Goal: Communication & Community: Participate in discussion

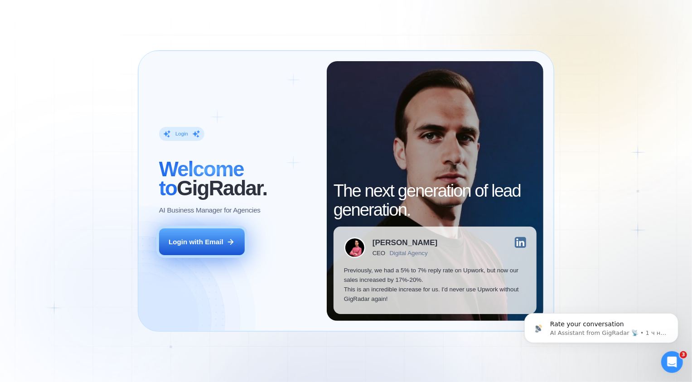
click at [222, 242] on div "Login with Email" at bounding box center [196, 242] width 55 height 10
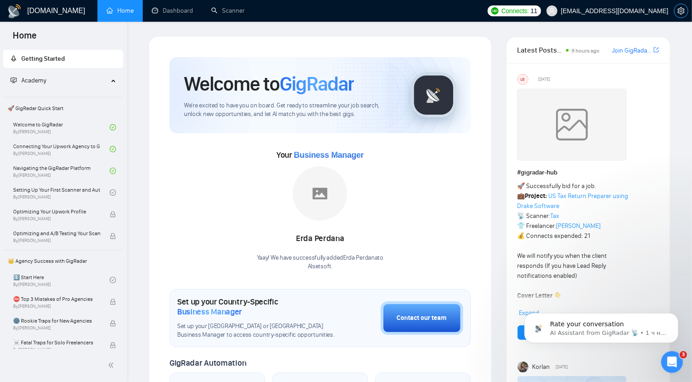
click at [682, 6] on button "button" at bounding box center [681, 11] width 15 height 15
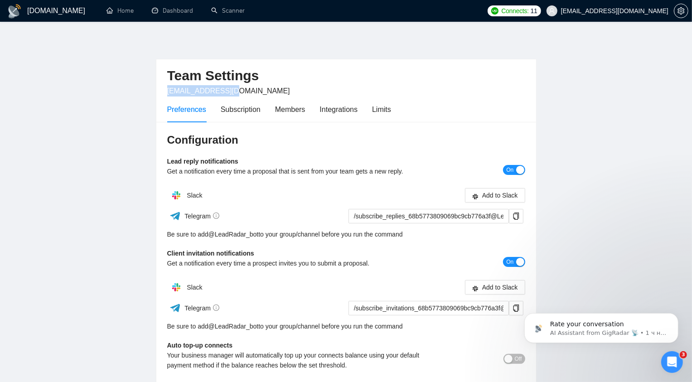
drag, startPoint x: 230, startPoint y: 92, endPoint x: 163, endPoint y: 92, distance: 67.5
click at [163, 92] on div "Team Settings ceo@alsetsoft.com Preferences Subscription Members Integrations L…" at bounding box center [346, 90] width 380 height 63
copy span "ceo@alsetsoft.com"
click at [268, 143] on h3 "Configuration" at bounding box center [346, 140] width 358 height 15
click at [617, 319] on div "Rate your conversation AI Assistant from GigRadar 📡 • 1 ч назад" at bounding box center [601, 328] width 140 height 18
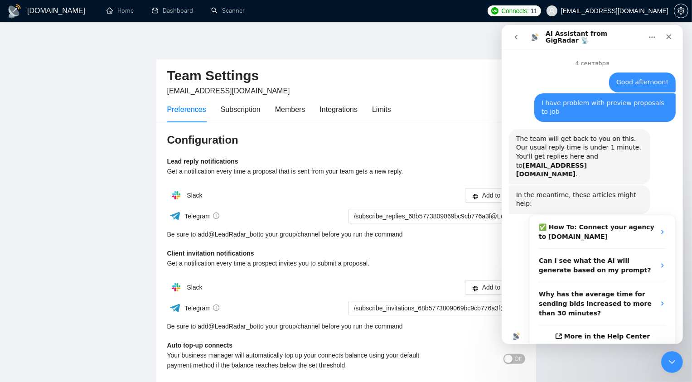
scroll to position [20, 0]
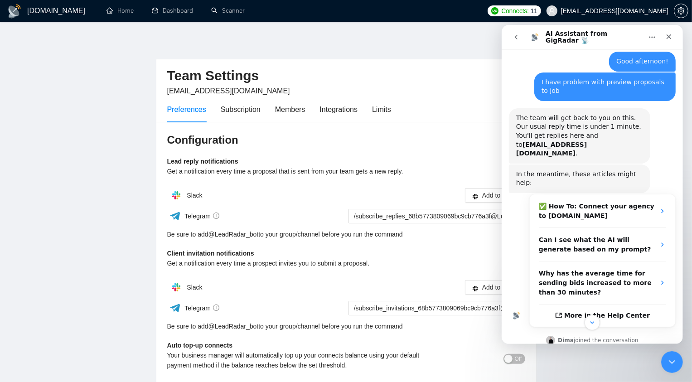
click at [517, 28] on nav "AI Assistant from GigRadar 📡" at bounding box center [591, 36] width 181 height 24
click at [517, 31] on button "go back" at bounding box center [515, 36] width 17 height 17
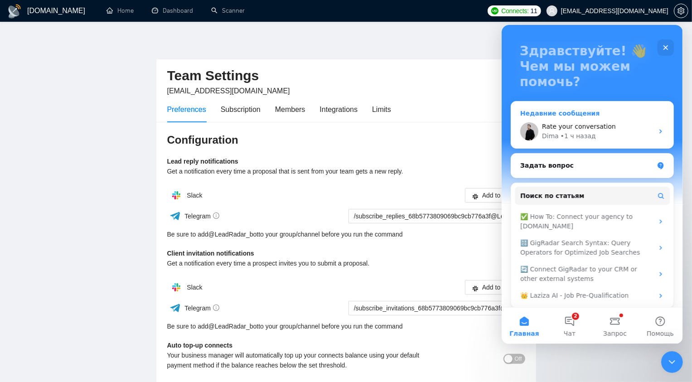
scroll to position [51, 0]
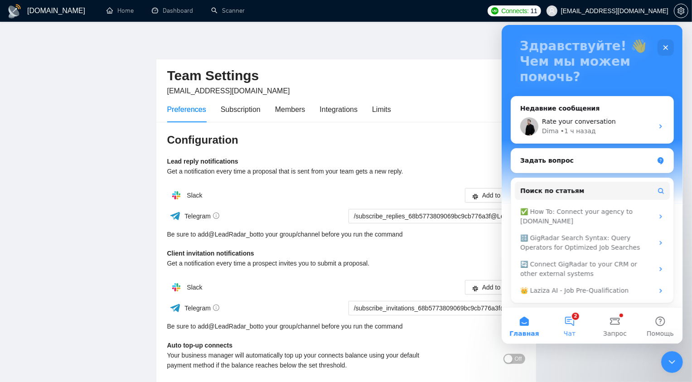
click at [573, 313] on button "2 Чат" at bounding box center [568, 325] width 45 height 36
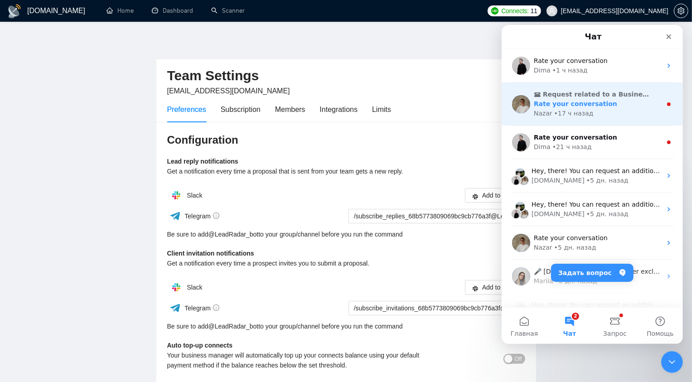
click at [631, 100] on div "Rate your conversation" at bounding box center [597, 104] width 128 height 10
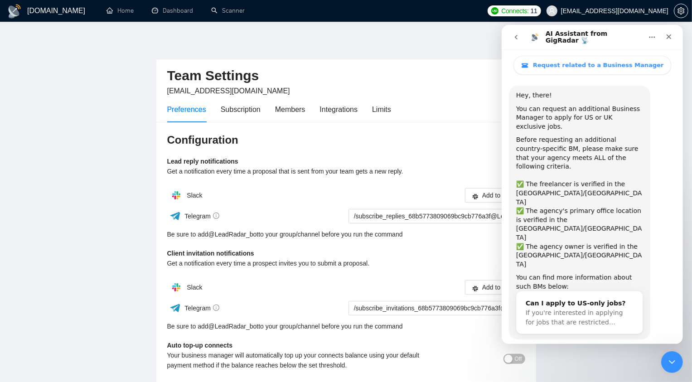
scroll to position [25, 0]
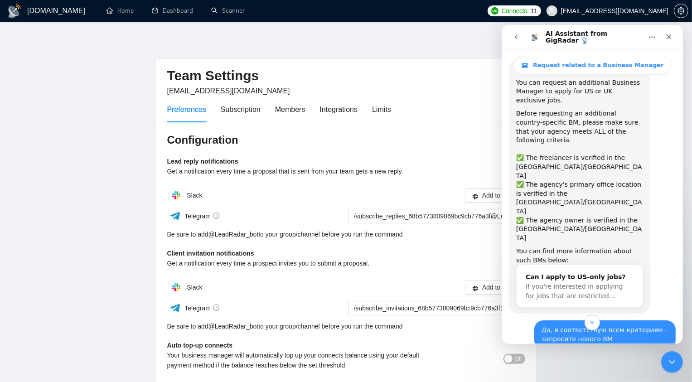
click at [522, 40] on button "go back" at bounding box center [515, 36] width 17 height 17
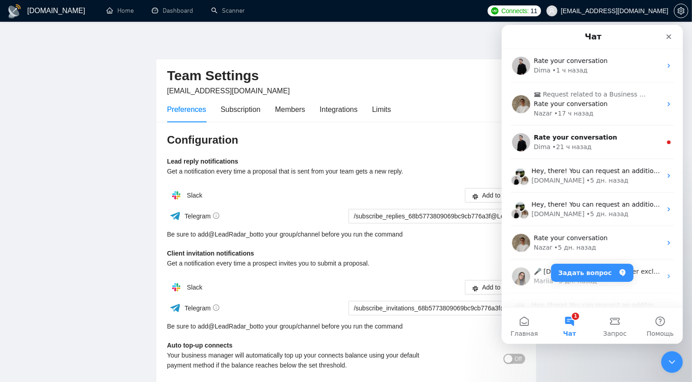
scroll to position [0, 0]
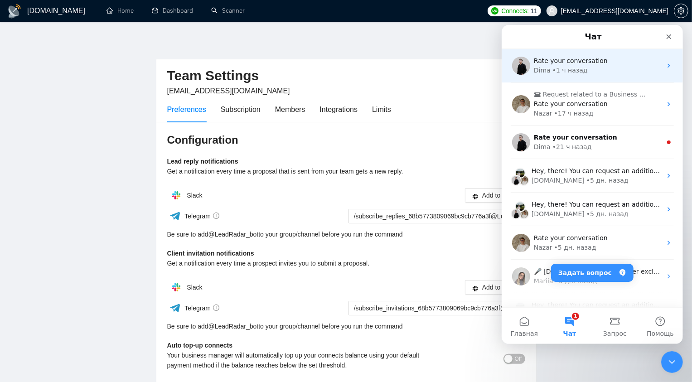
click at [562, 63] on span "Rate your conversation" at bounding box center [570, 60] width 74 height 7
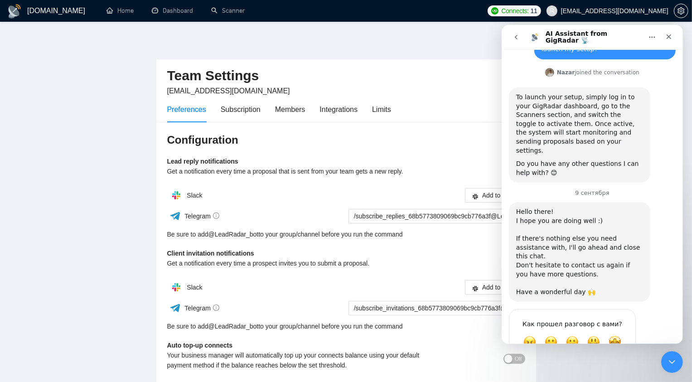
scroll to position [568, 0]
click at [519, 39] on button "go back" at bounding box center [515, 36] width 17 height 17
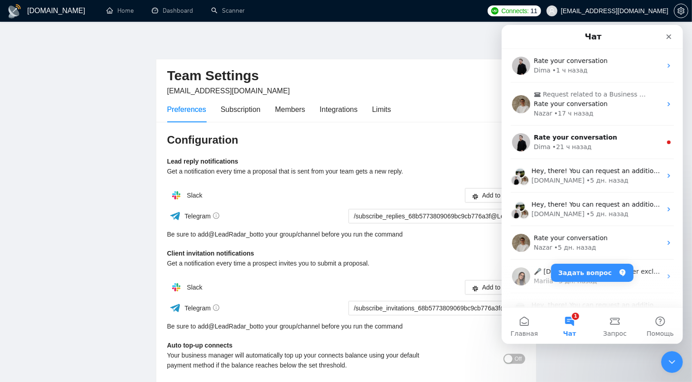
scroll to position [0, 0]
click at [515, 39] on div "Чат" at bounding box center [591, 36] width 169 height 16
